Goal: Information Seeking & Learning: Learn about a topic

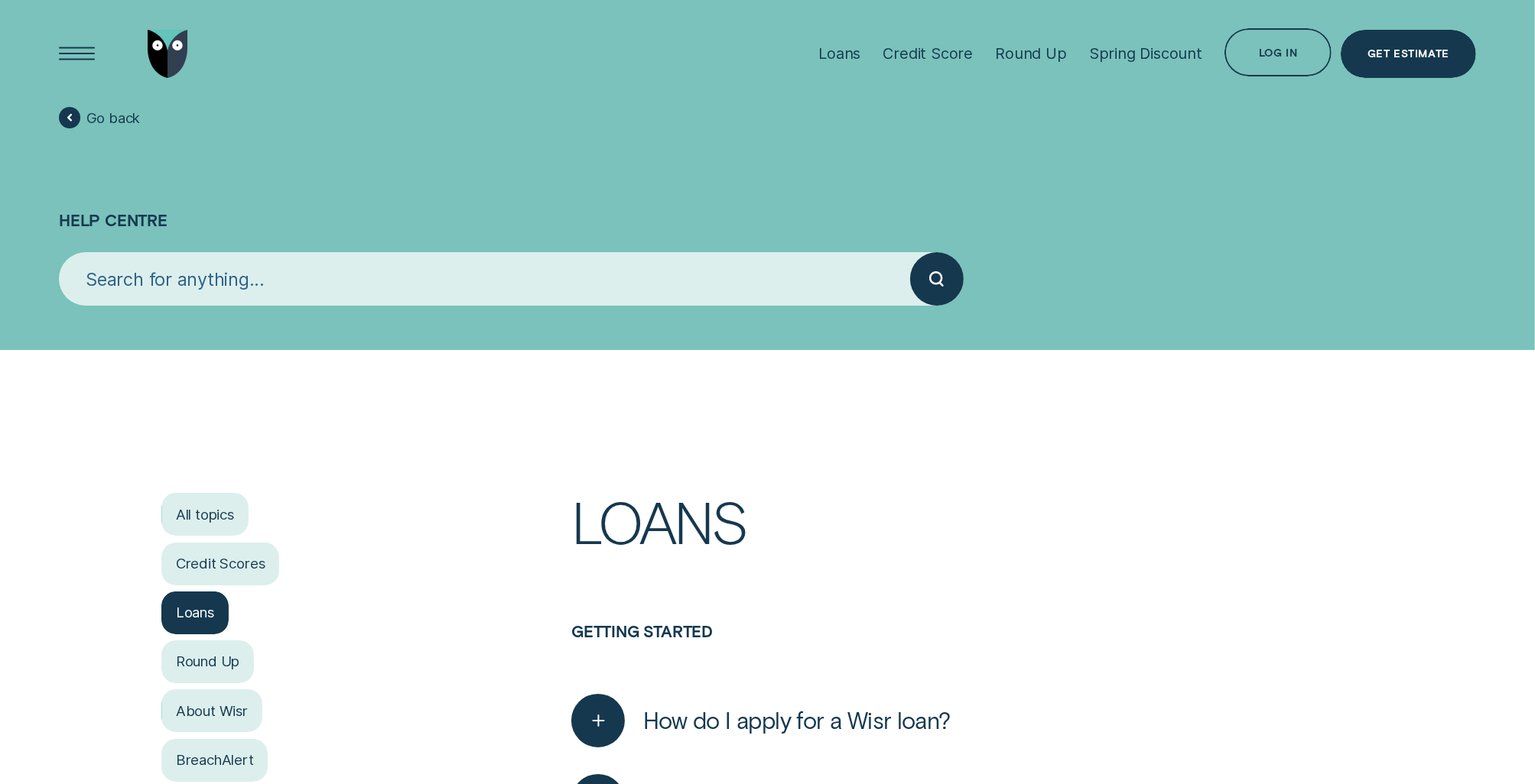
click at [137, 118] on span "Go back" at bounding box center [114, 117] width 54 height 17
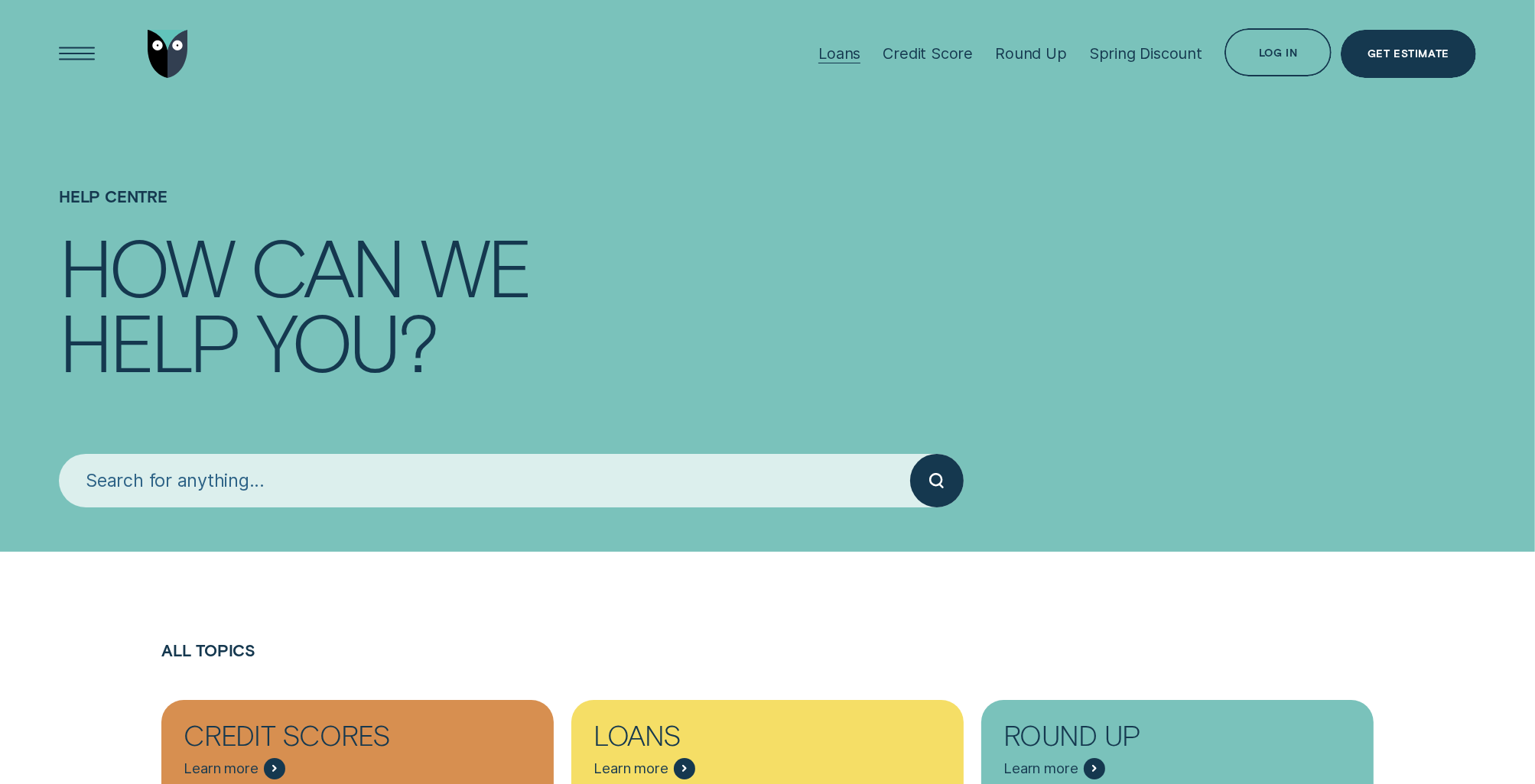
click at [837, 52] on div "Loans" at bounding box center [839, 53] width 42 height 18
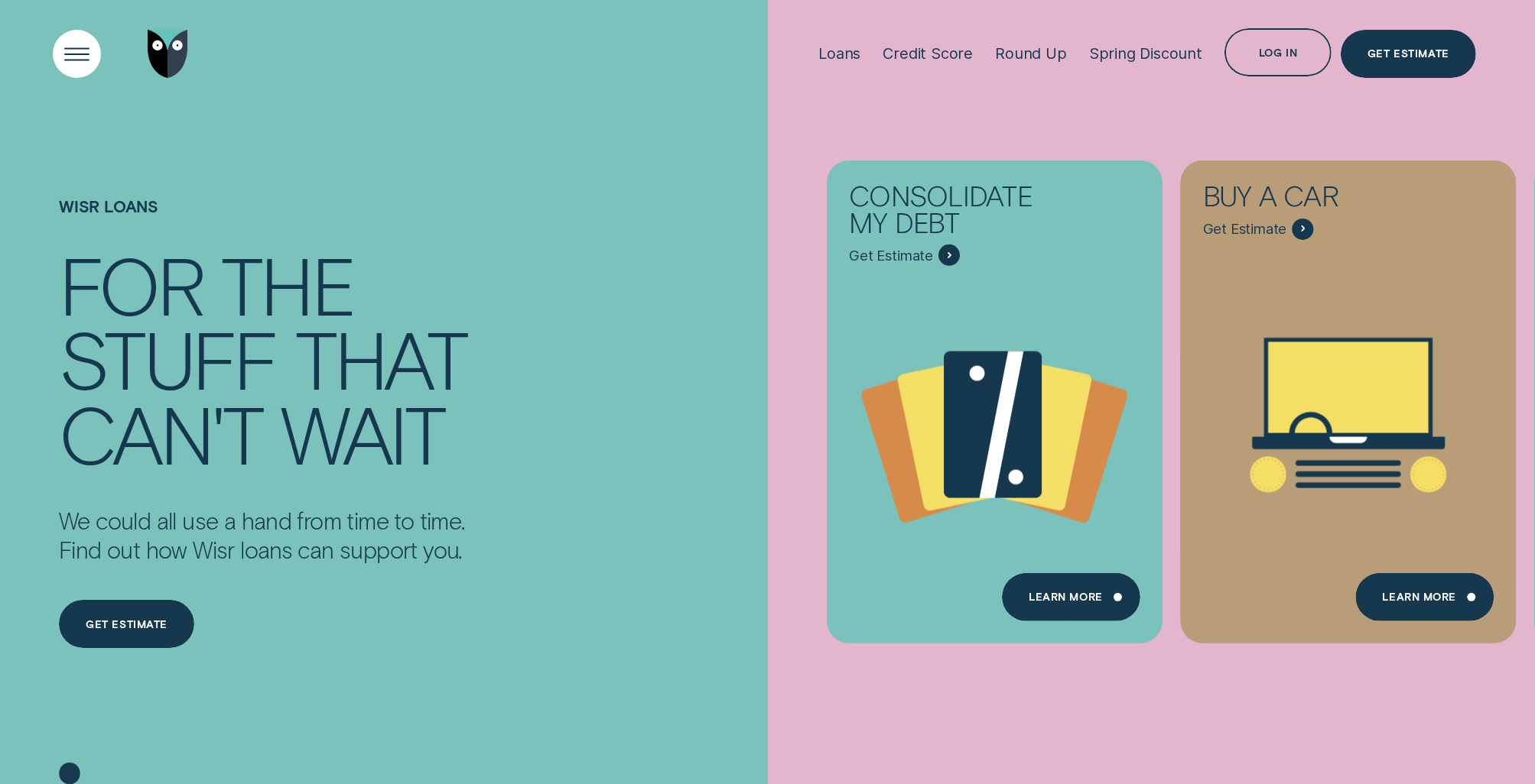
click at [66, 47] on div "Open Menu" at bounding box center [76, 52] width 68 height 68
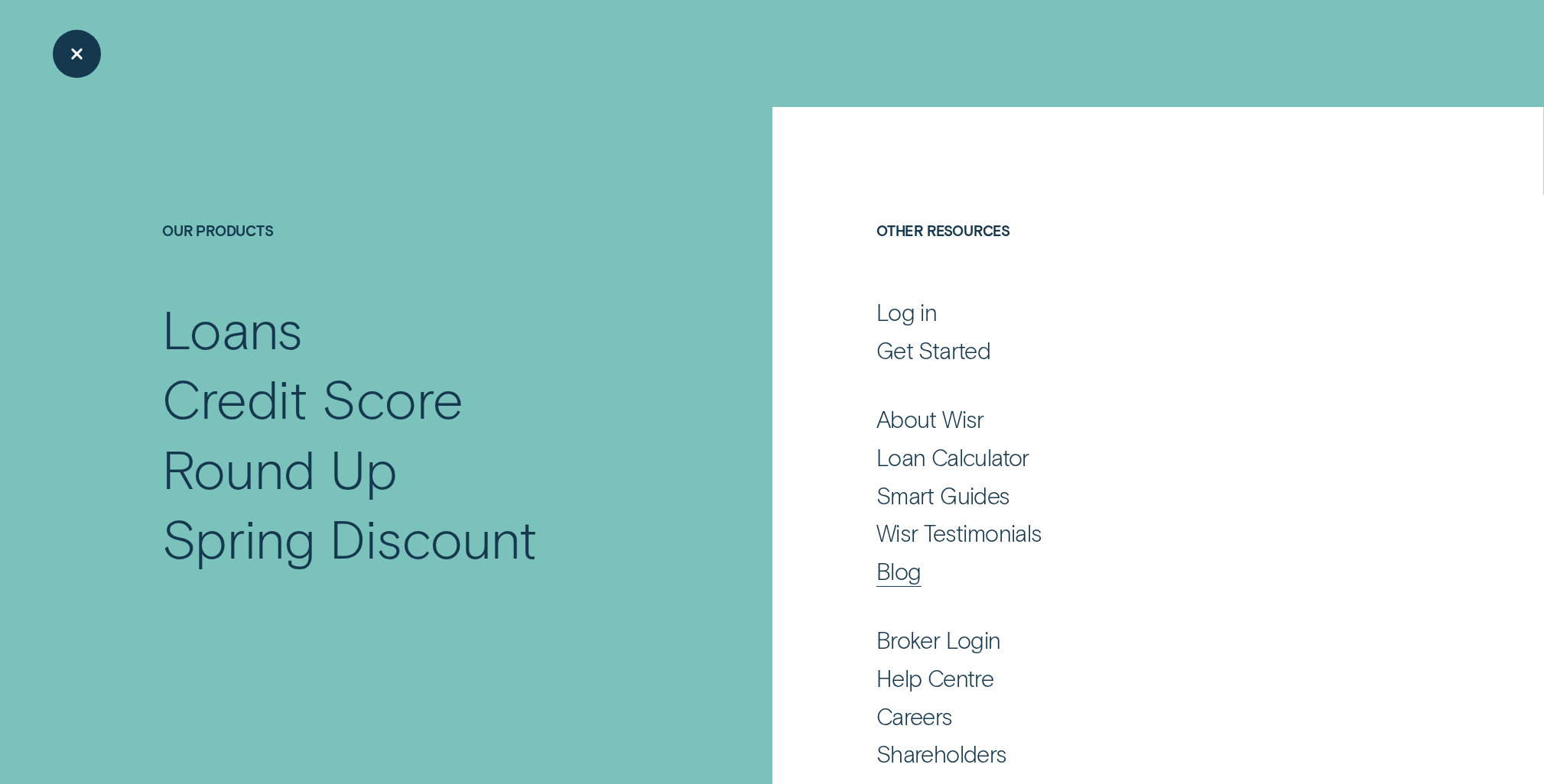
click at [895, 584] on div "Blog" at bounding box center [899, 572] width 45 height 29
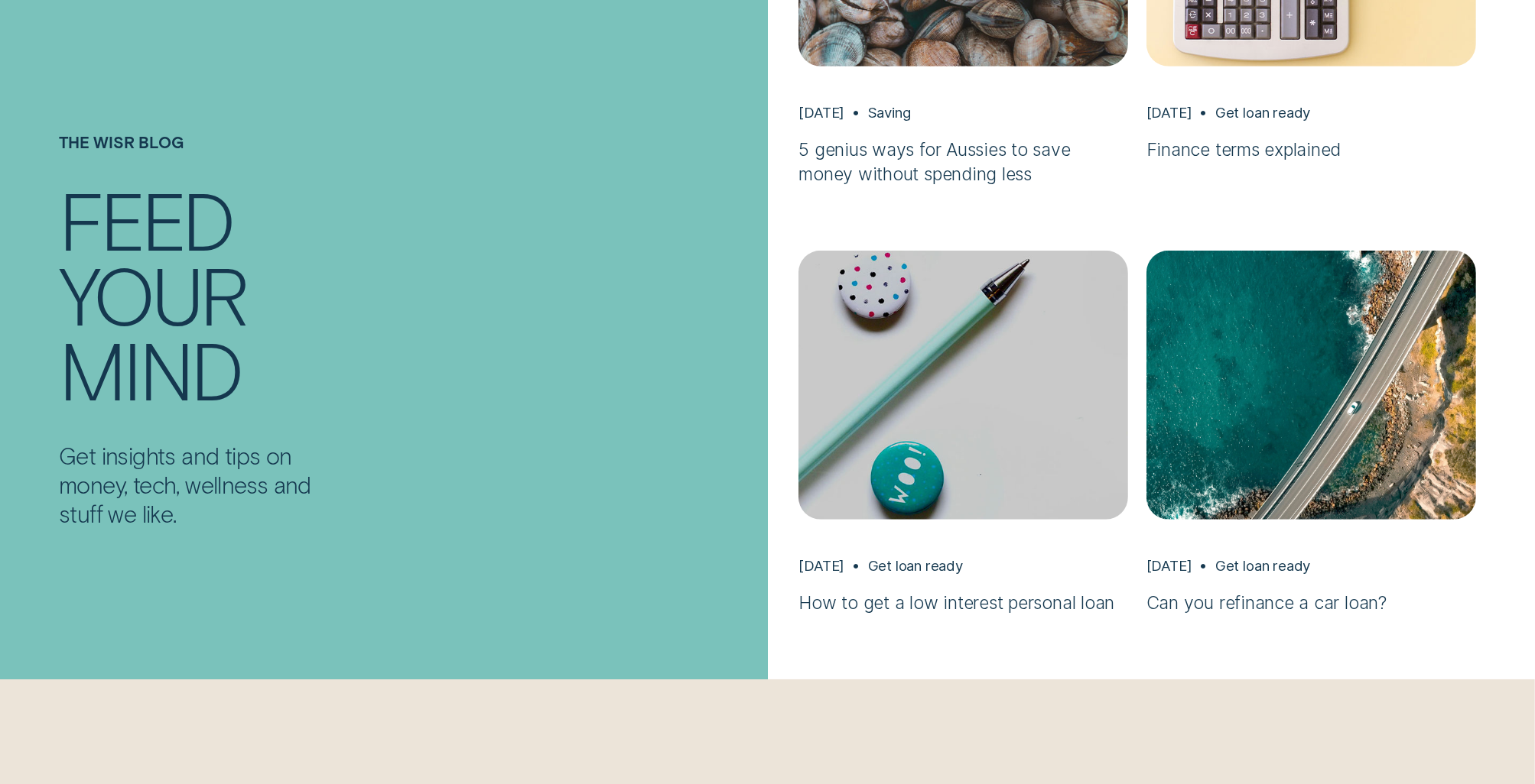
scroll to position [1605, 0]
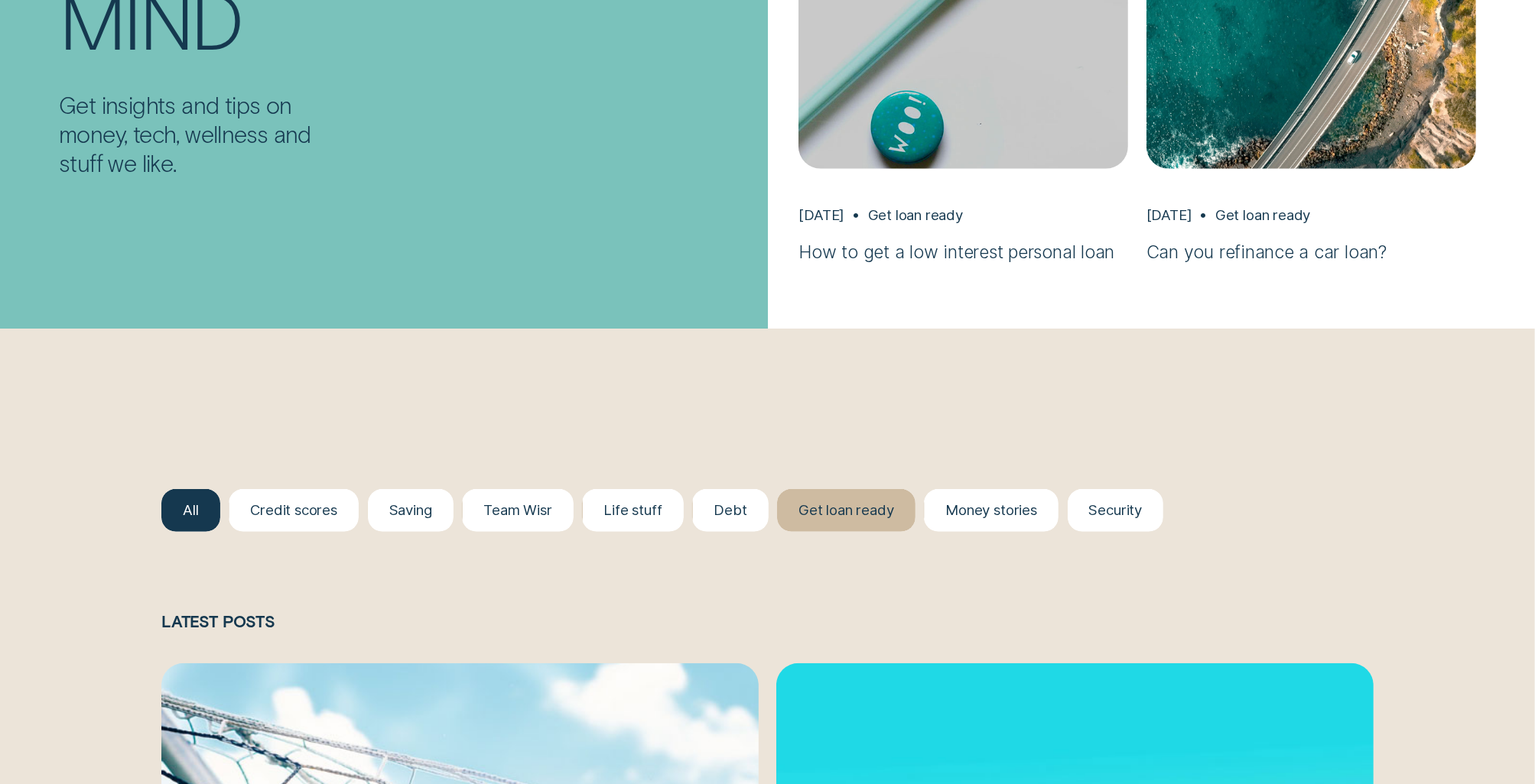
click at [870, 516] on div "Get loan ready" at bounding box center [846, 510] width 95 height 17
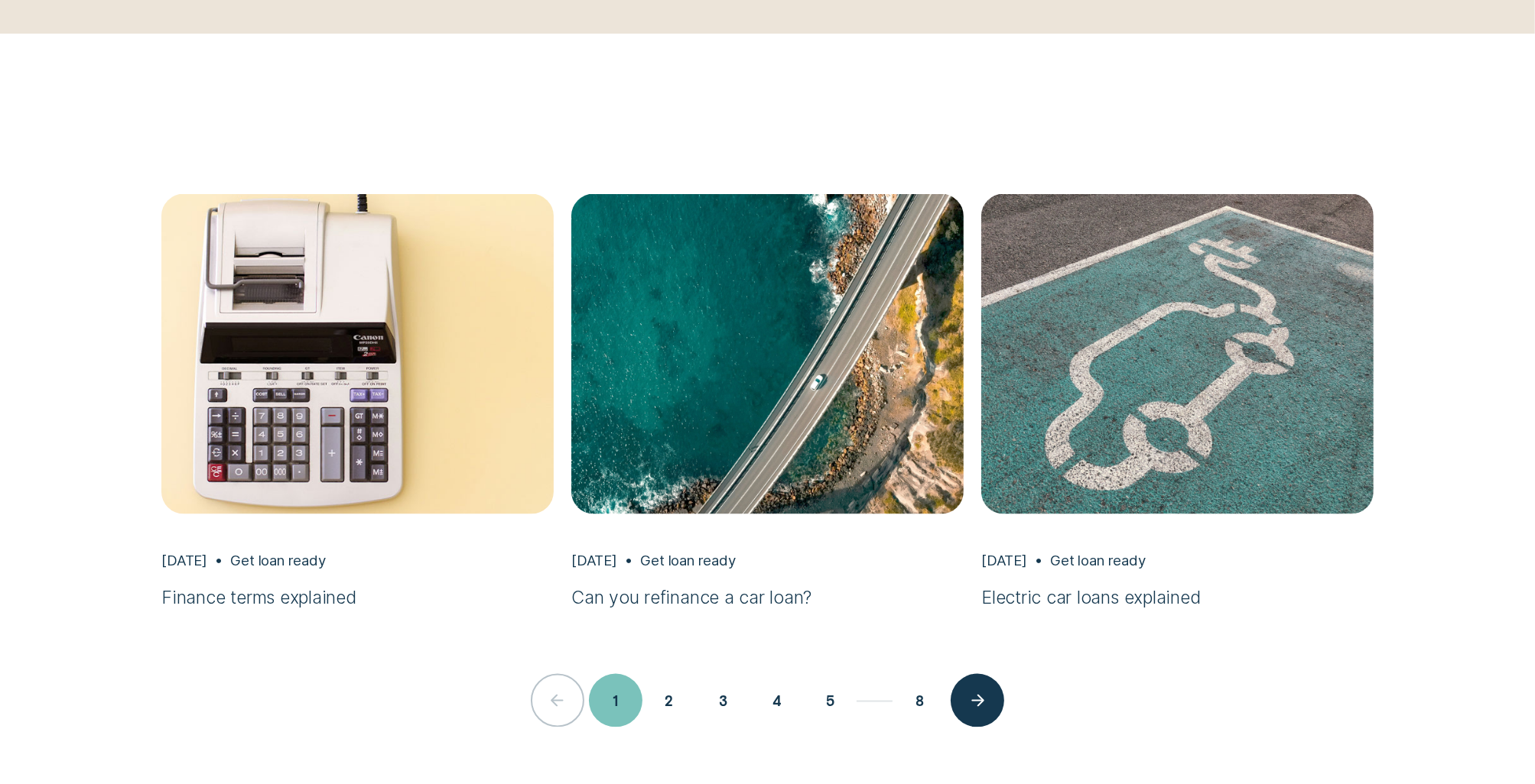
scroll to position [3113, 0]
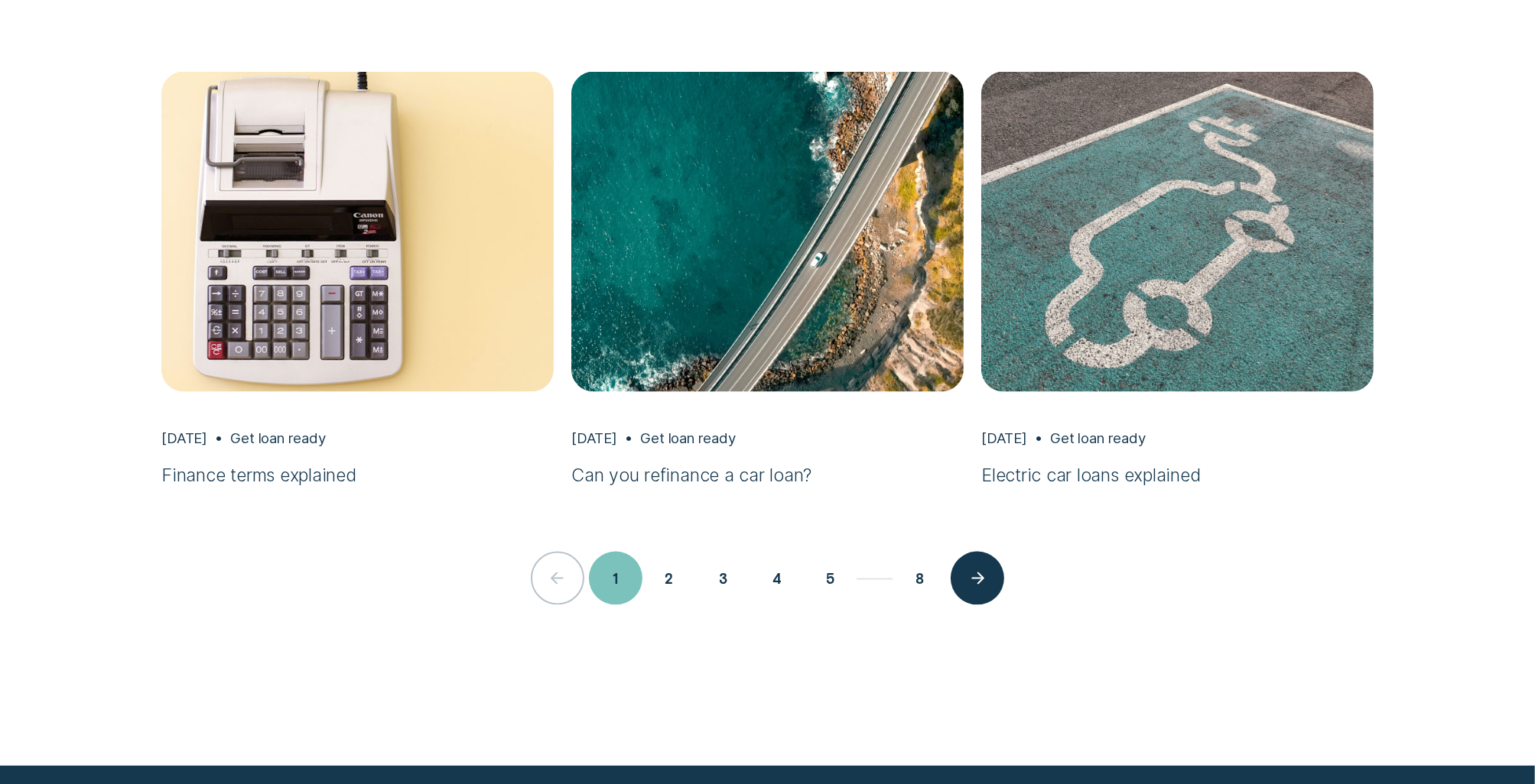
click at [679, 561] on button "2" at bounding box center [669, 578] width 53 height 53
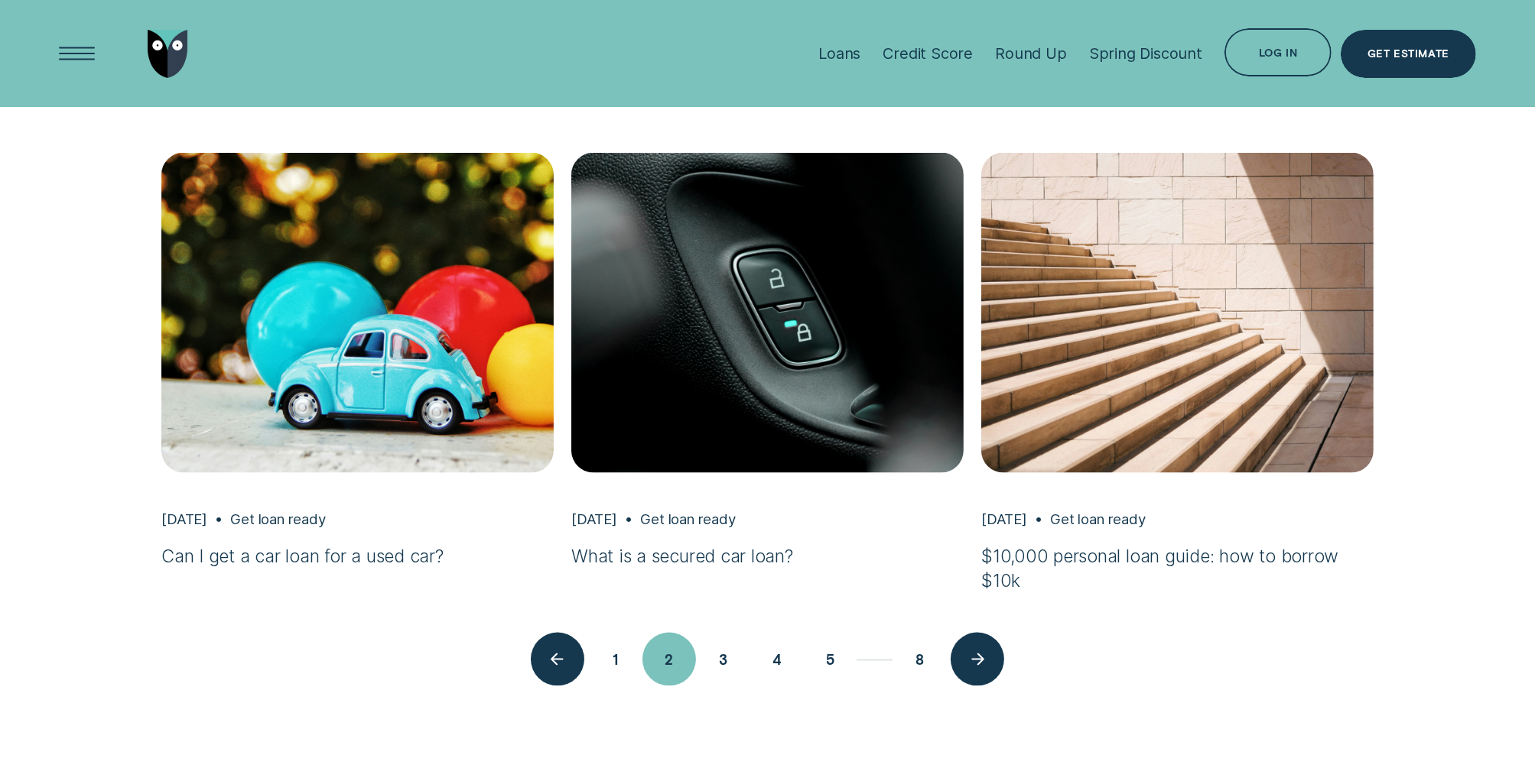
scroll to position [3024, 0]
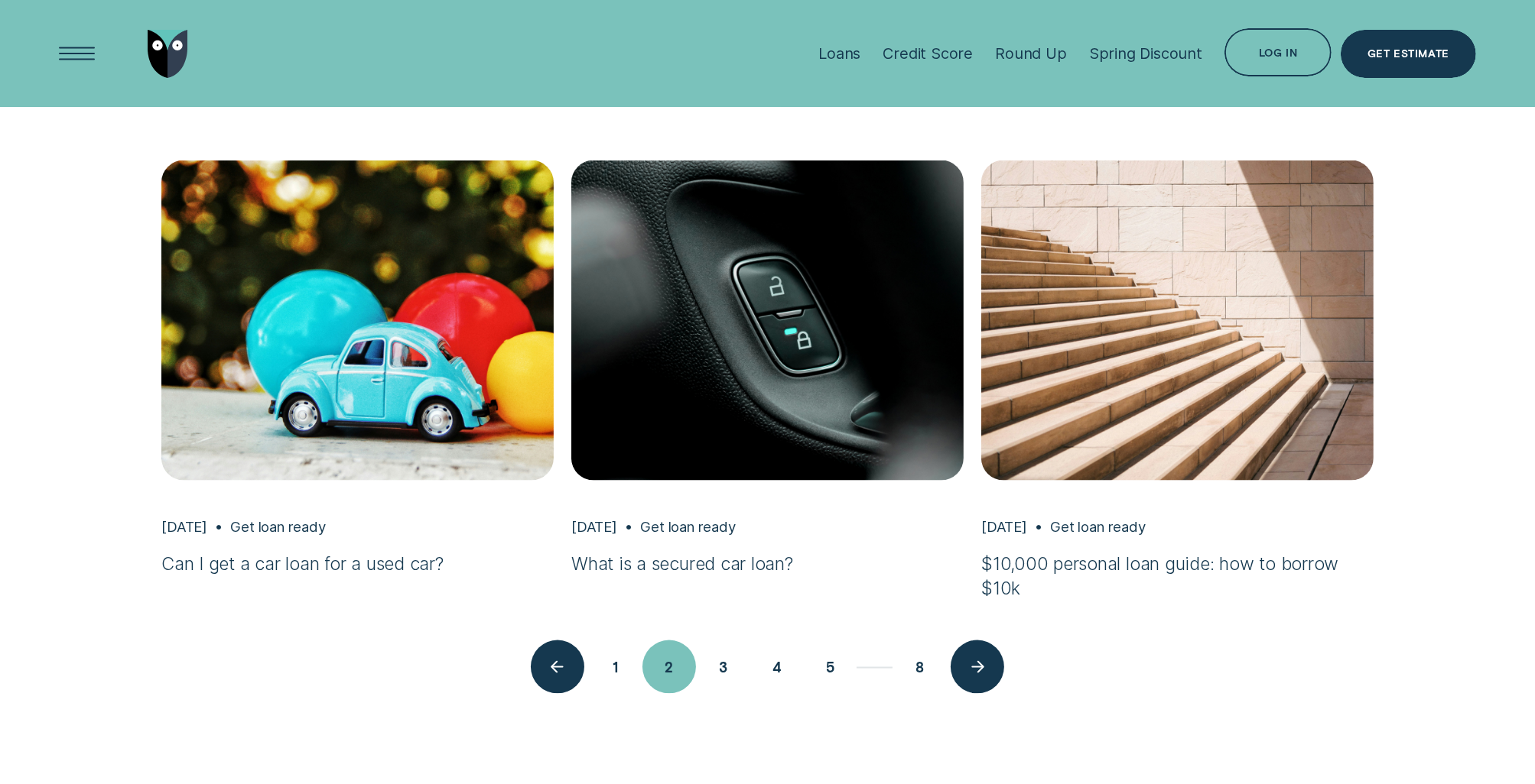
click at [732, 676] on button "3" at bounding box center [722, 667] width 53 height 53
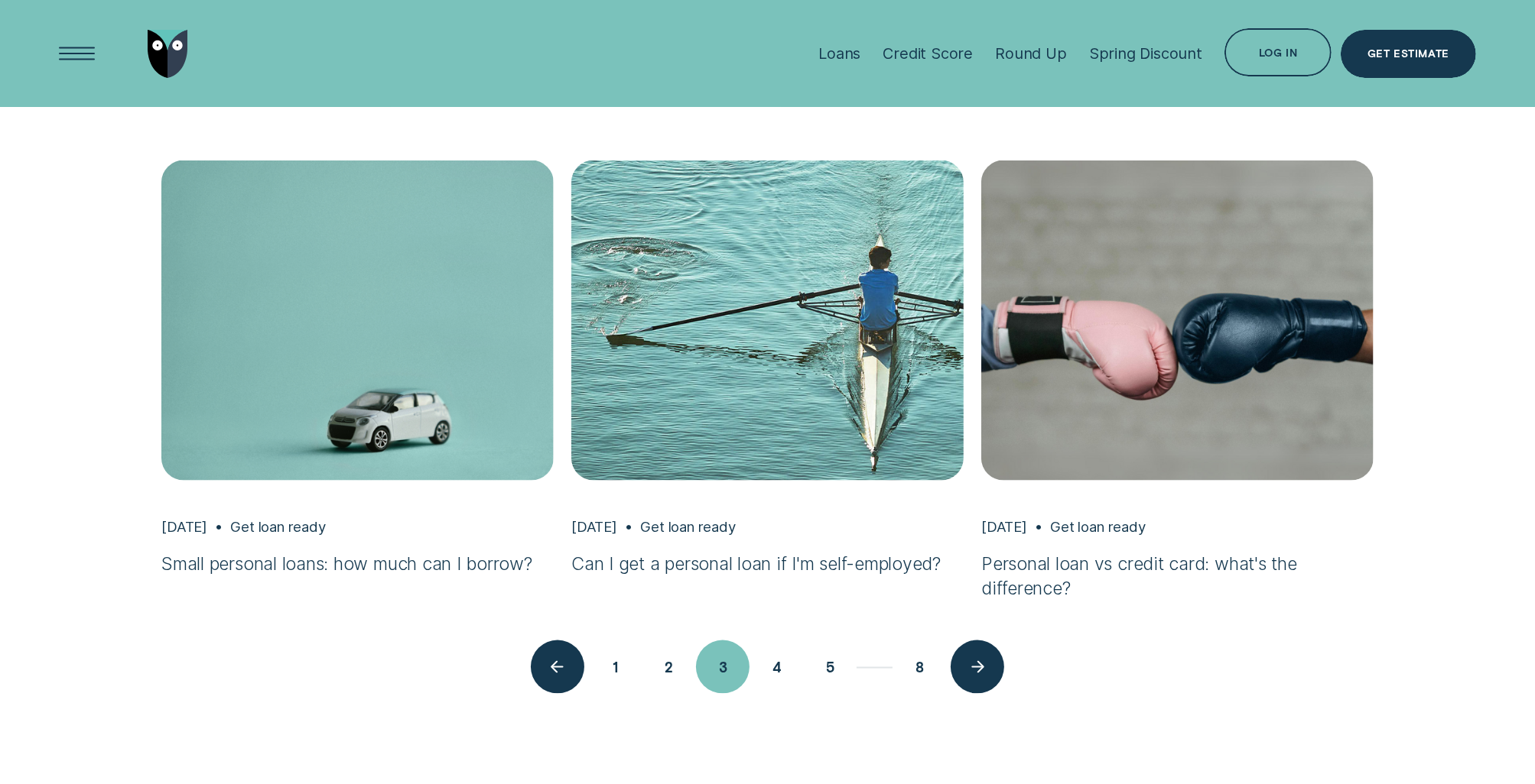
click at [766, 675] on button "4" at bounding box center [775, 667] width 53 height 53
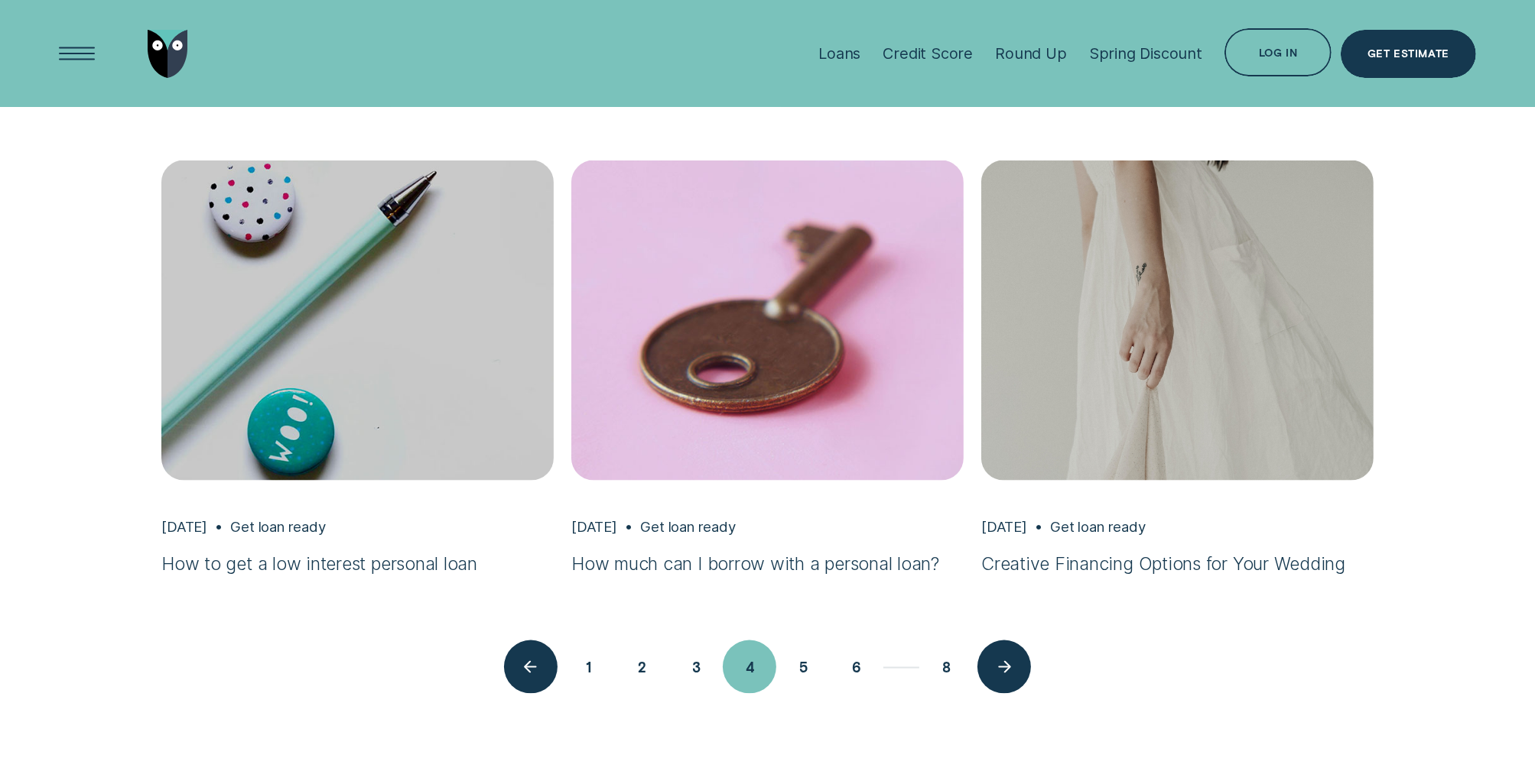
click at [812, 663] on button "5" at bounding box center [802, 667] width 53 height 53
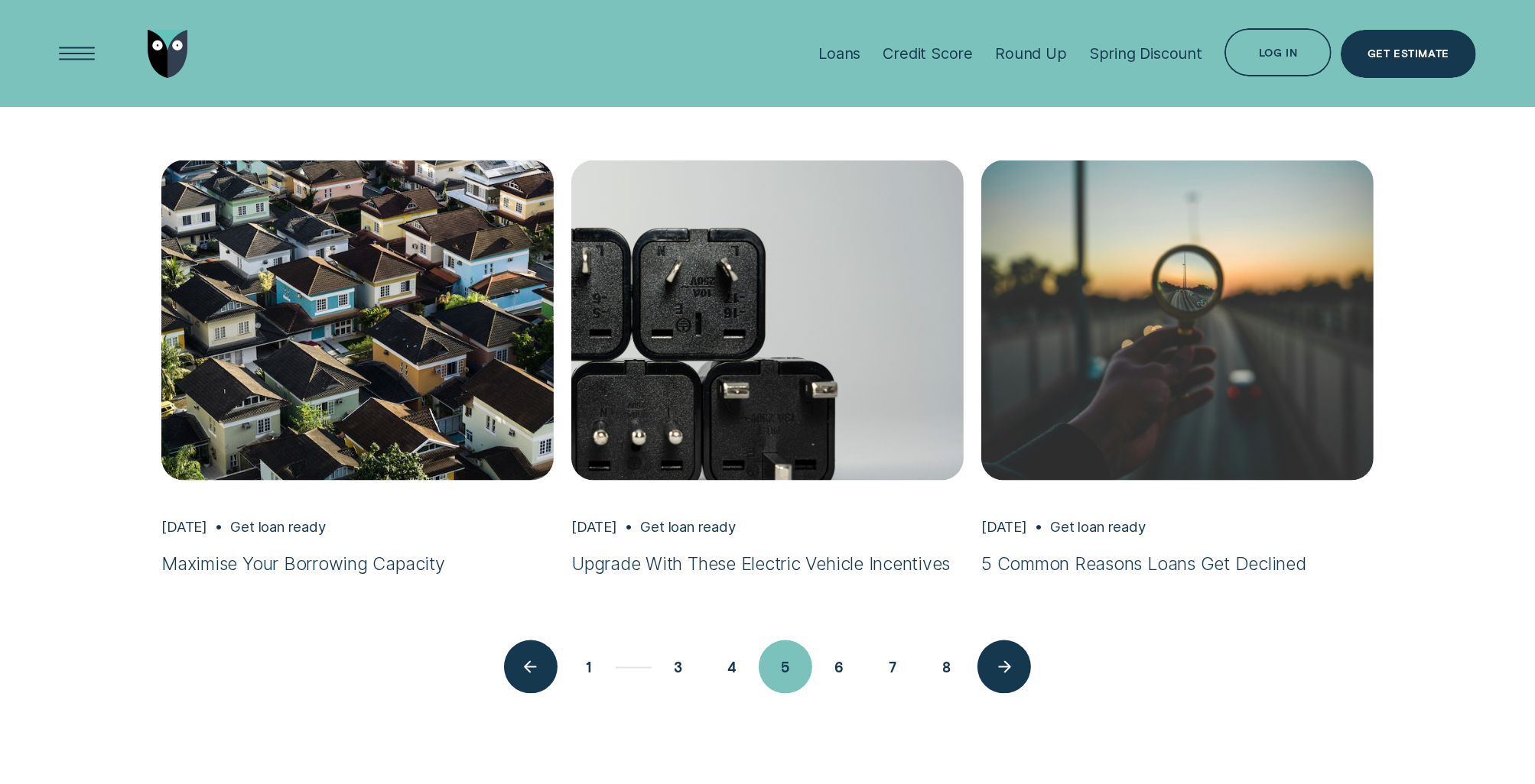
click at [831, 664] on button "6" at bounding box center [838, 667] width 53 height 53
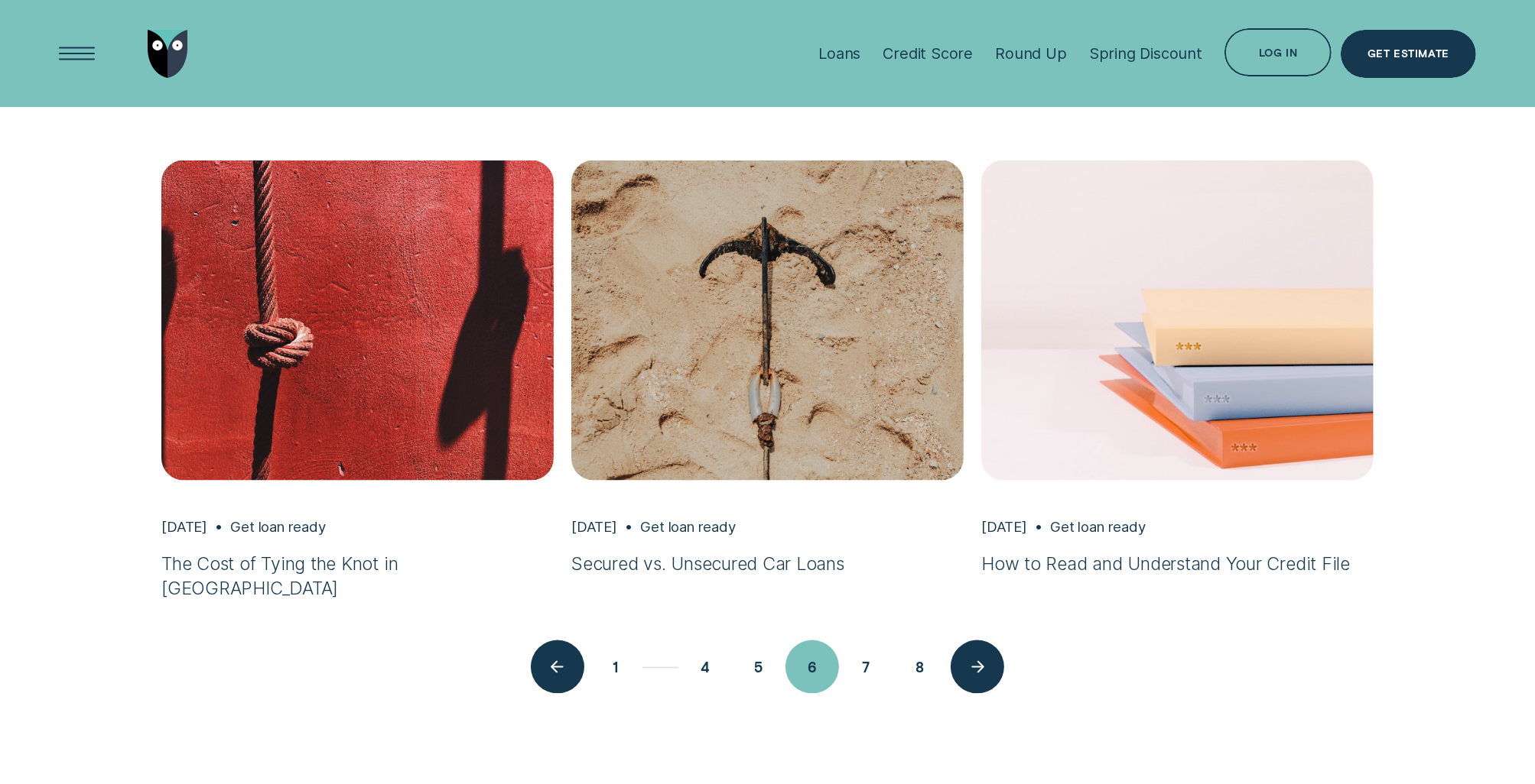
click at [862, 667] on button "7" at bounding box center [865, 667] width 53 height 53
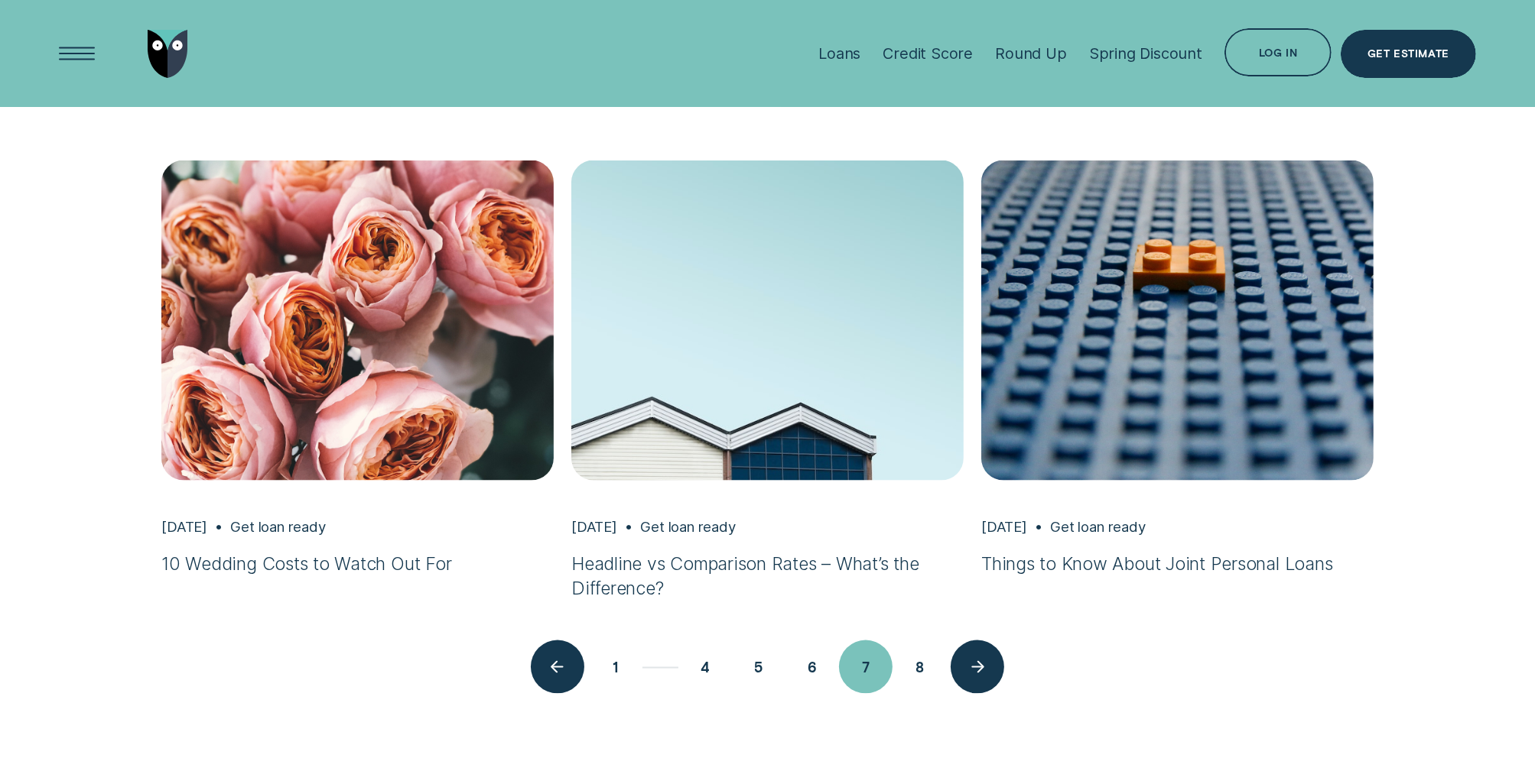
click at [862, 667] on button "7" at bounding box center [865, 667] width 53 height 53
click at [936, 674] on button "8" at bounding box center [919, 667] width 53 height 53
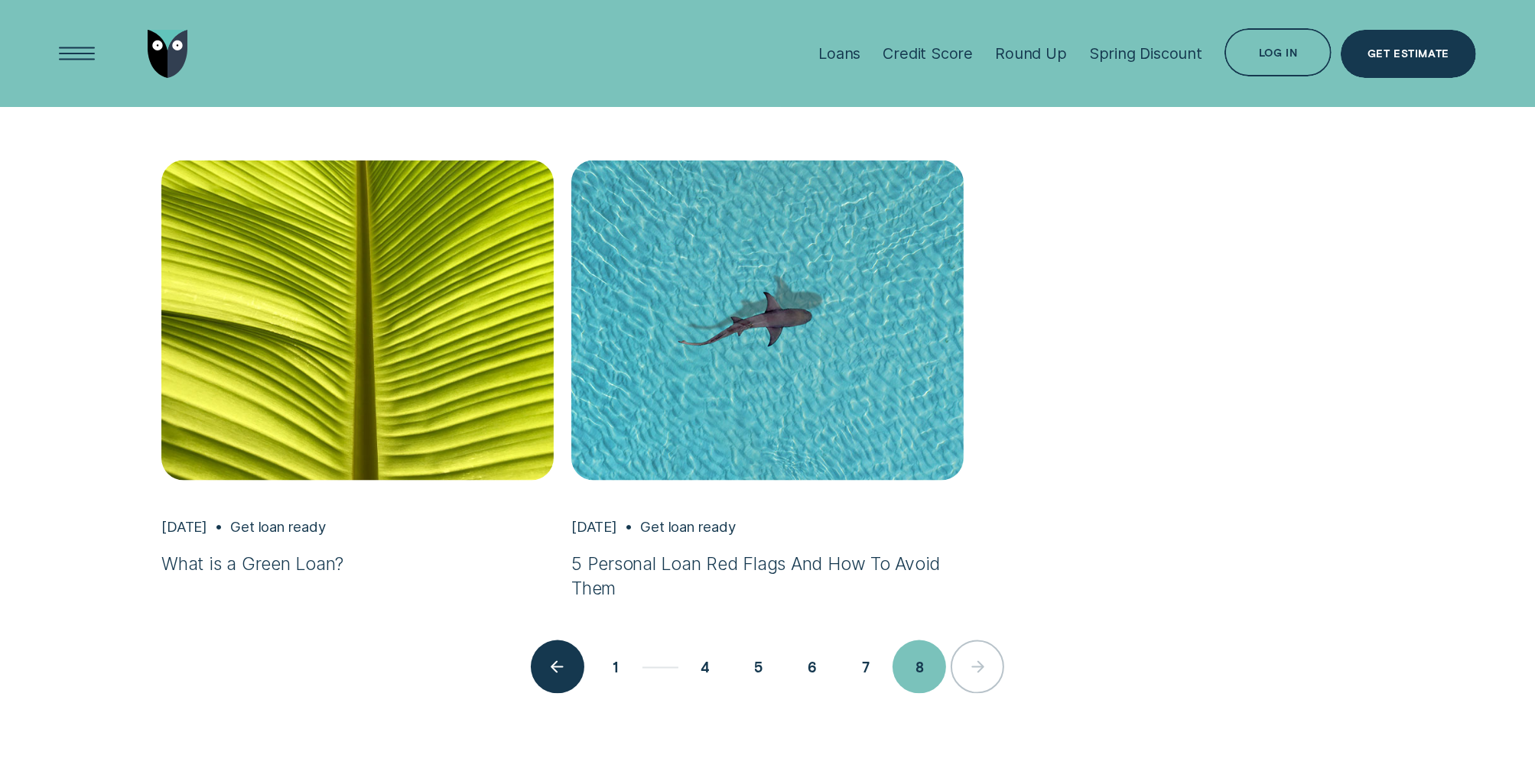
click at [621, 670] on button "1" at bounding box center [615, 667] width 53 height 53
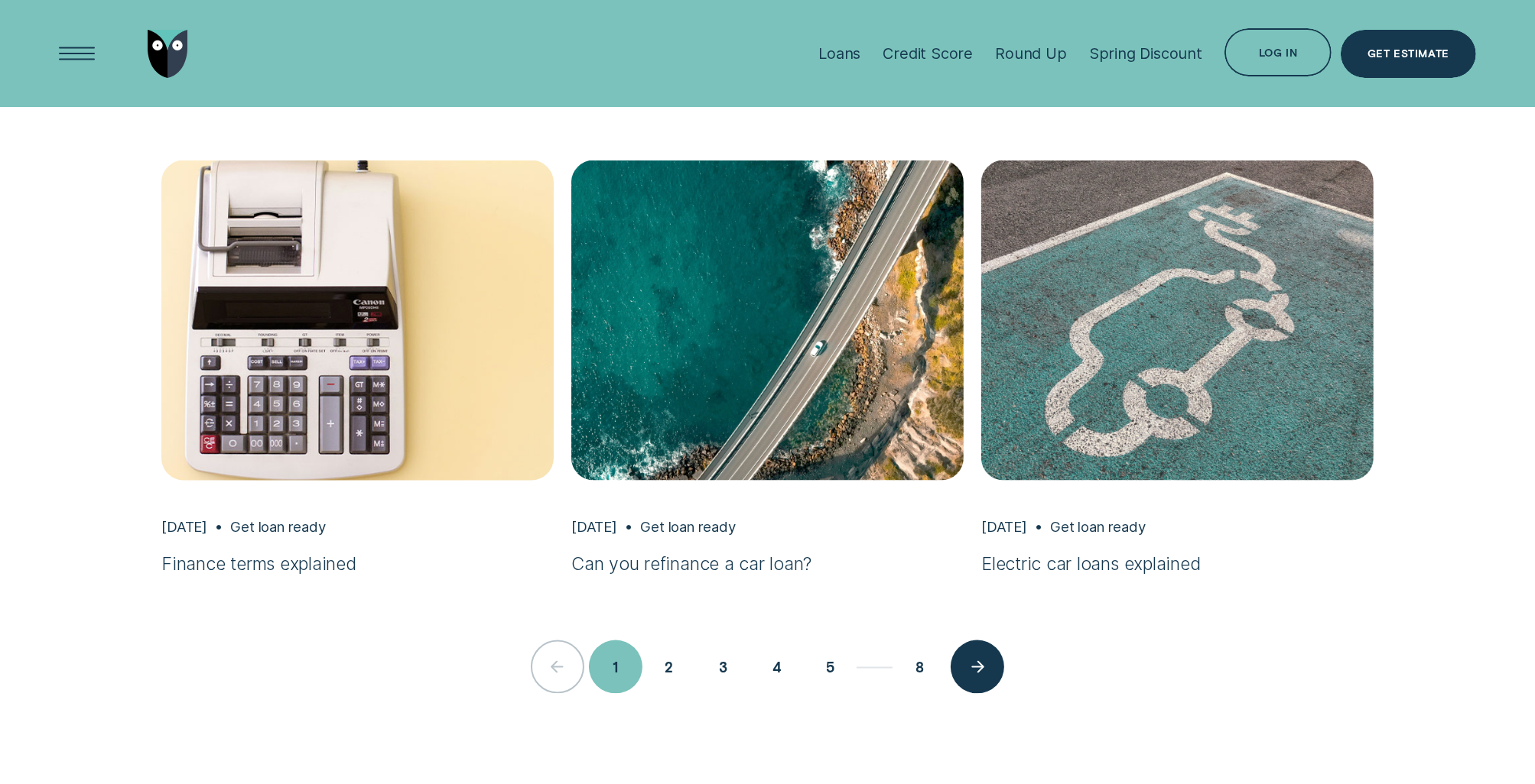
click at [313, 404] on img "Finance terms explained, Apr 02 Get loan ready" at bounding box center [357, 320] width 411 height 337
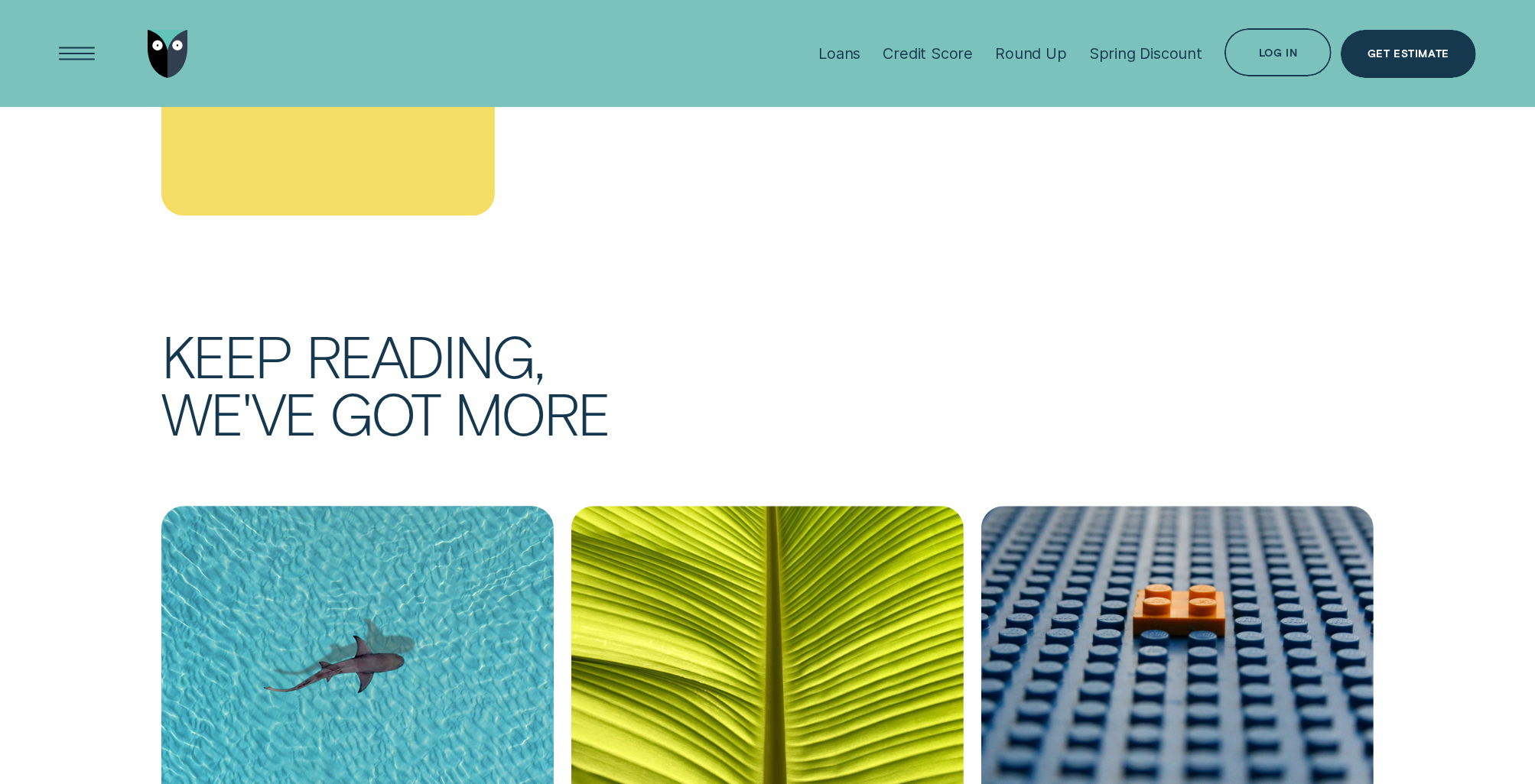
scroll to position [12696, 0]
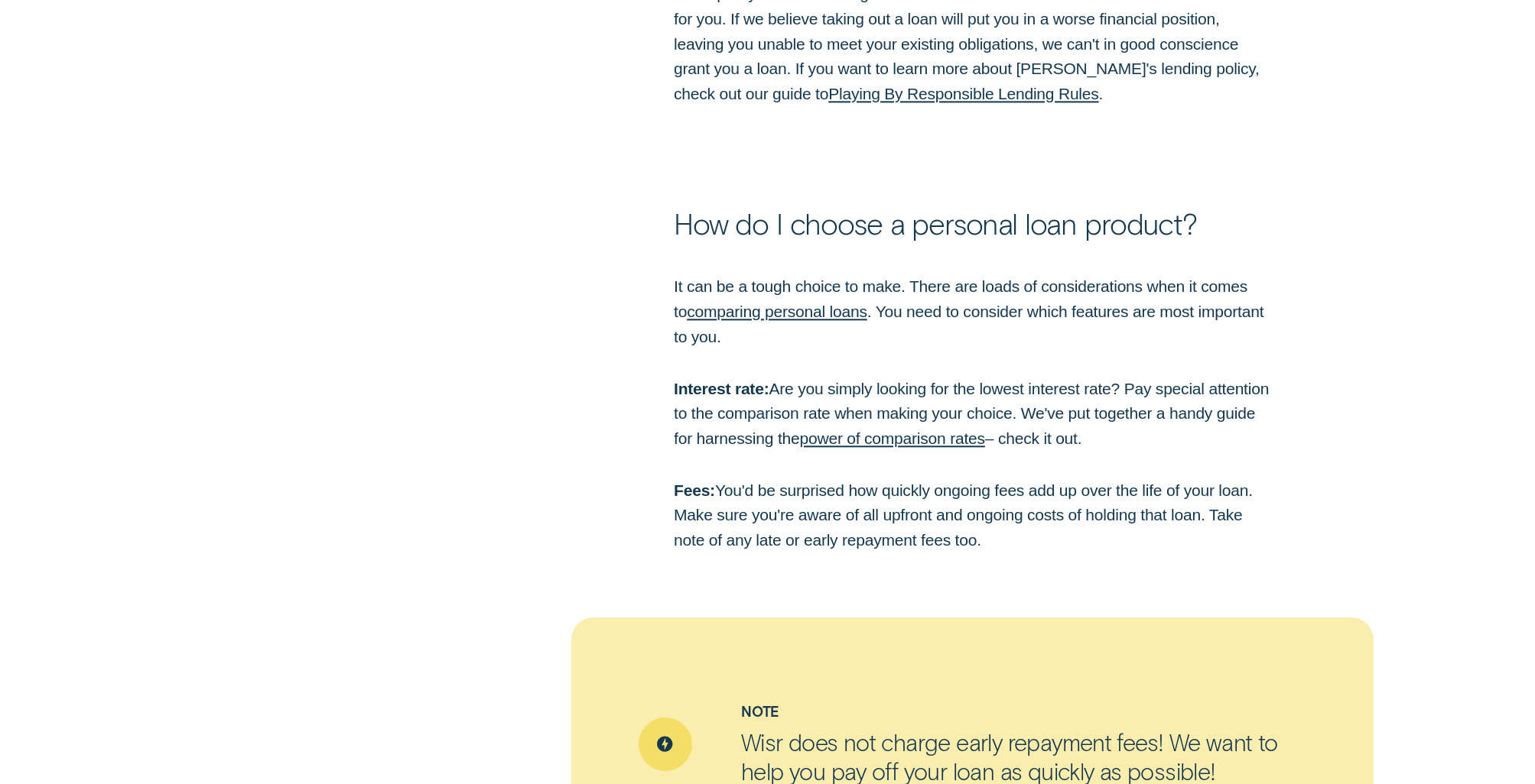
scroll to position [5660, 0]
